Goal: Task Accomplishment & Management: Use online tool/utility

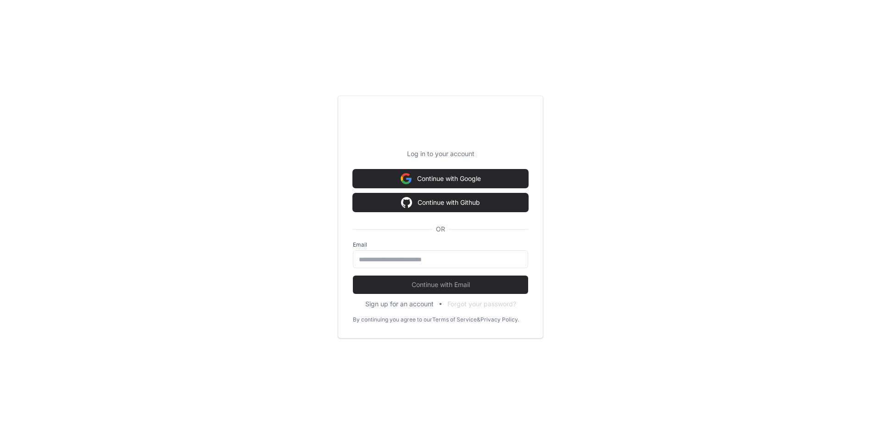
click at [254, 148] on div "Log in to your account Continue with Google Continue with Github OR Email Conti…" at bounding box center [440, 217] width 881 height 434
click at [426, 263] on input "email" at bounding box center [440, 259] width 163 height 9
type input "**********"
click at [353, 275] on button "Continue with Email" at bounding box center [440, 284] width 175 height 18
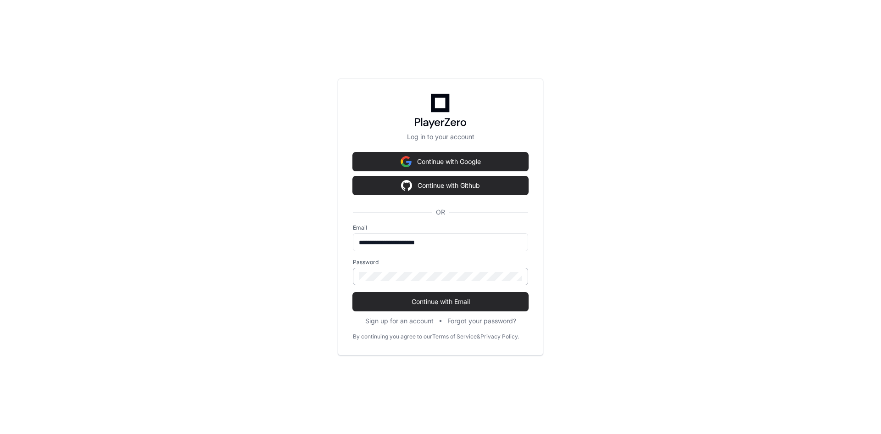
click at [450, 271] on div at bounding box center [440, 276] width 175 height 17
click at [353, 292] on button "Continue with Email" at bounding box center [440, 301] width 175 height 18
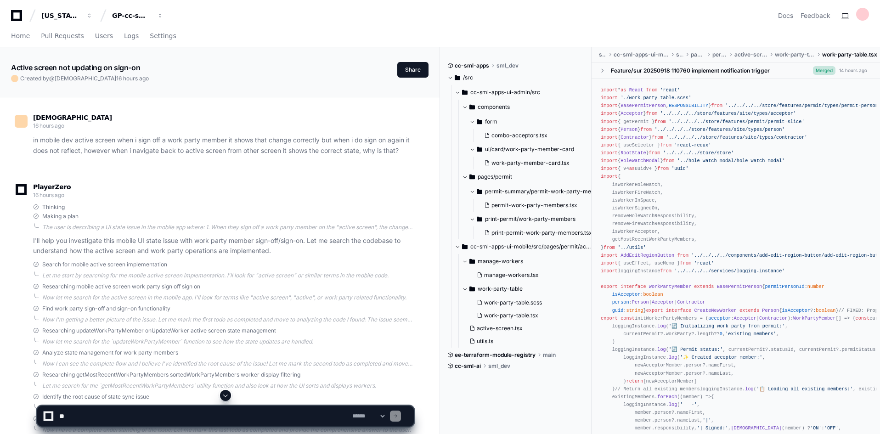
click at [226, 390] on button at bounding box center [225, 395] width 11 height 11
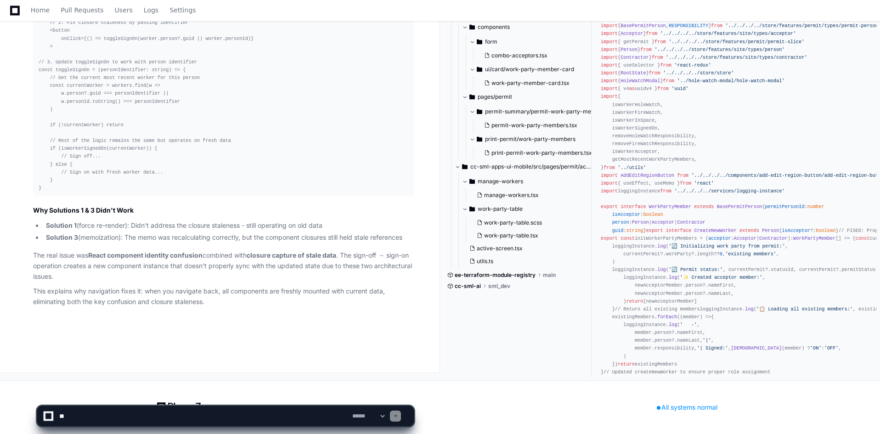
click at [226, 390] on app-app-chat-input "**********" at bounding box center [225, 408] width 377 height 37
click at [144, 11] on span "Logs" at bounding box center [151, 10] width 15 height 6
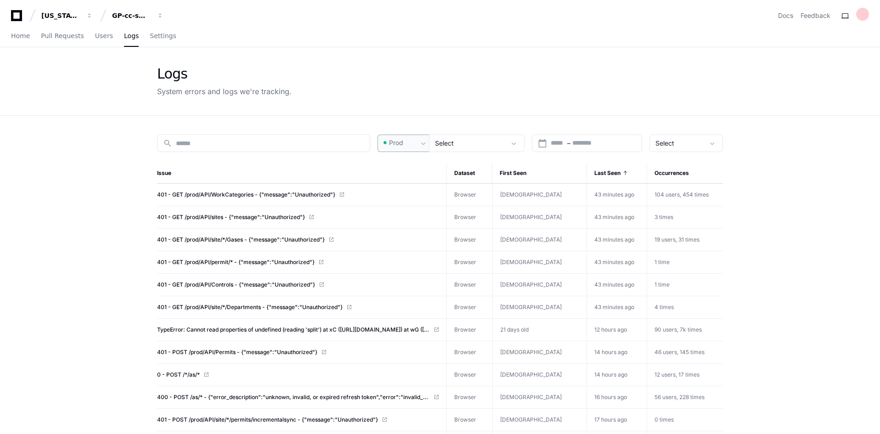
click at [422, 145] on span at bounding box center [423, 143] width 9 height 9
click at [92, 241] on div at bounding box center [440, 217] width 880 height 434
click at [409, 144] on div "Prod" at bounding box center [399, 142] width 36 height 9
click at [413, 196] on mat-option "Pre-Prod" at bounding box center [414, 191] width 73 height 22
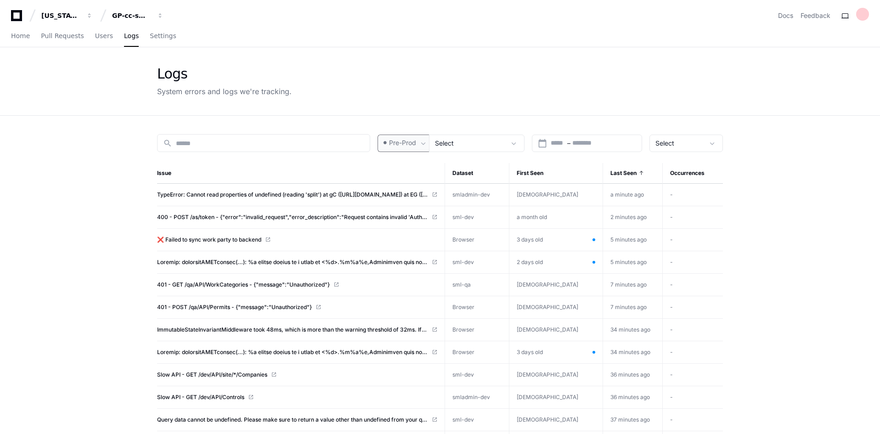
click at [415, 146] on span "Pre-Prod" at bounding box center [402, 142] width 27 height 9
click at [406, 169] on span "Prod" at bounding box center [400, 167] width 14 height 9
